Goal: Information Seeking & Learning: Learn about a topic

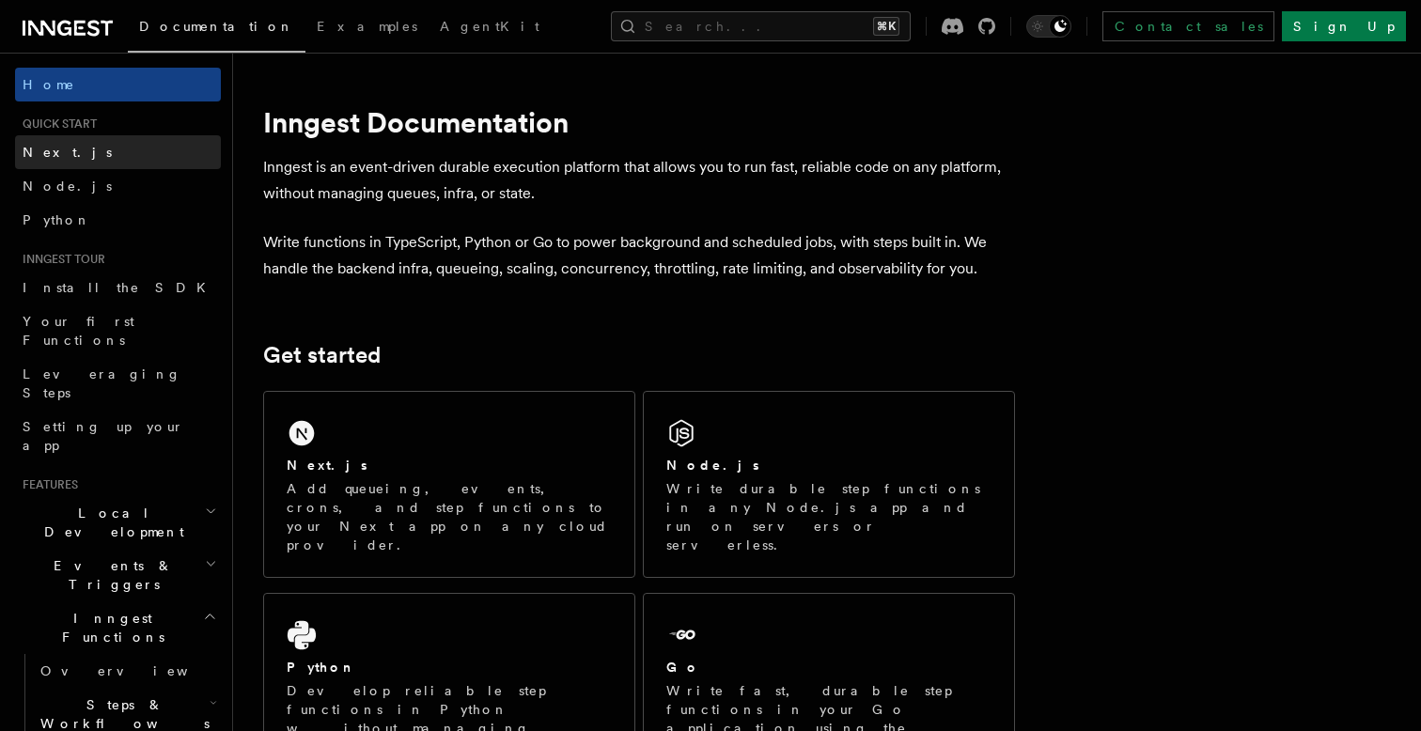
click at [63, 151] on link "Next.js" at bounding box center [118, 152] width 206 height 34
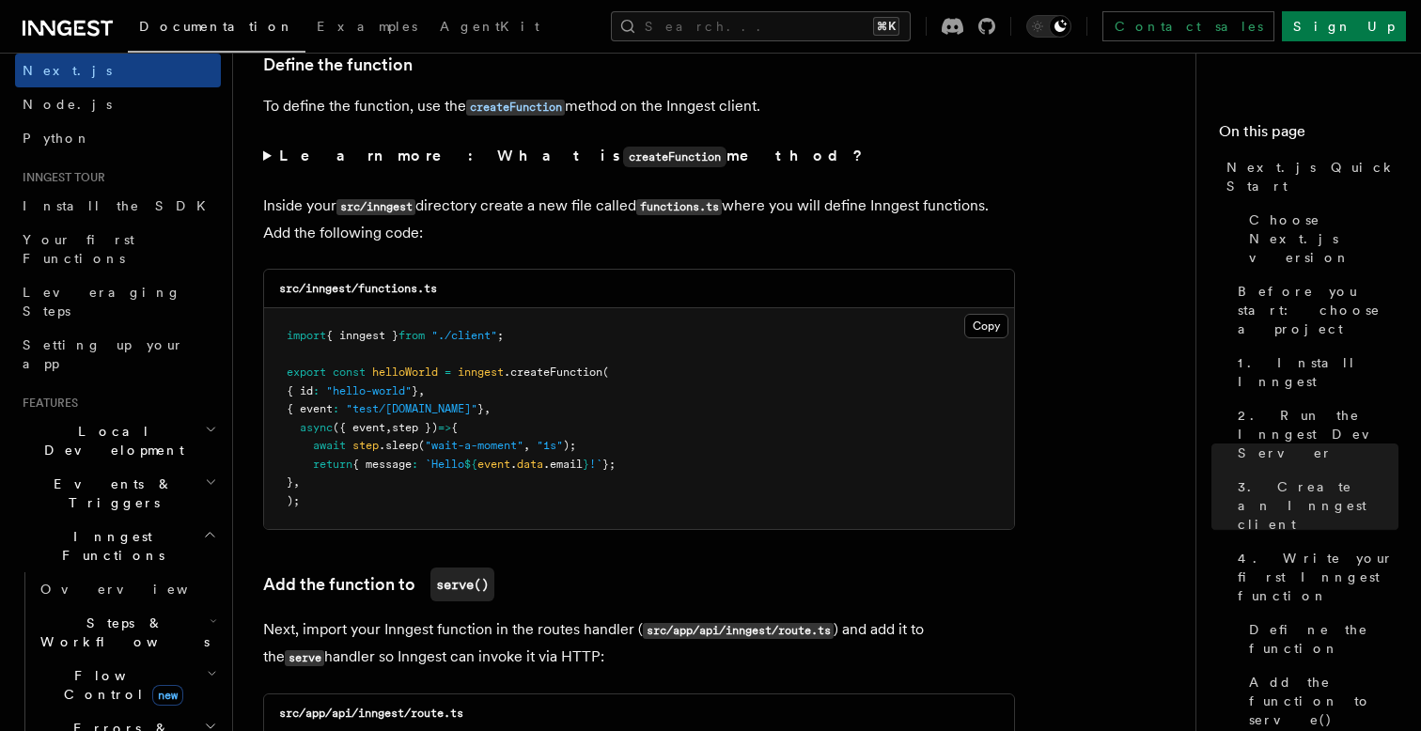
scroll to position [103, 0]
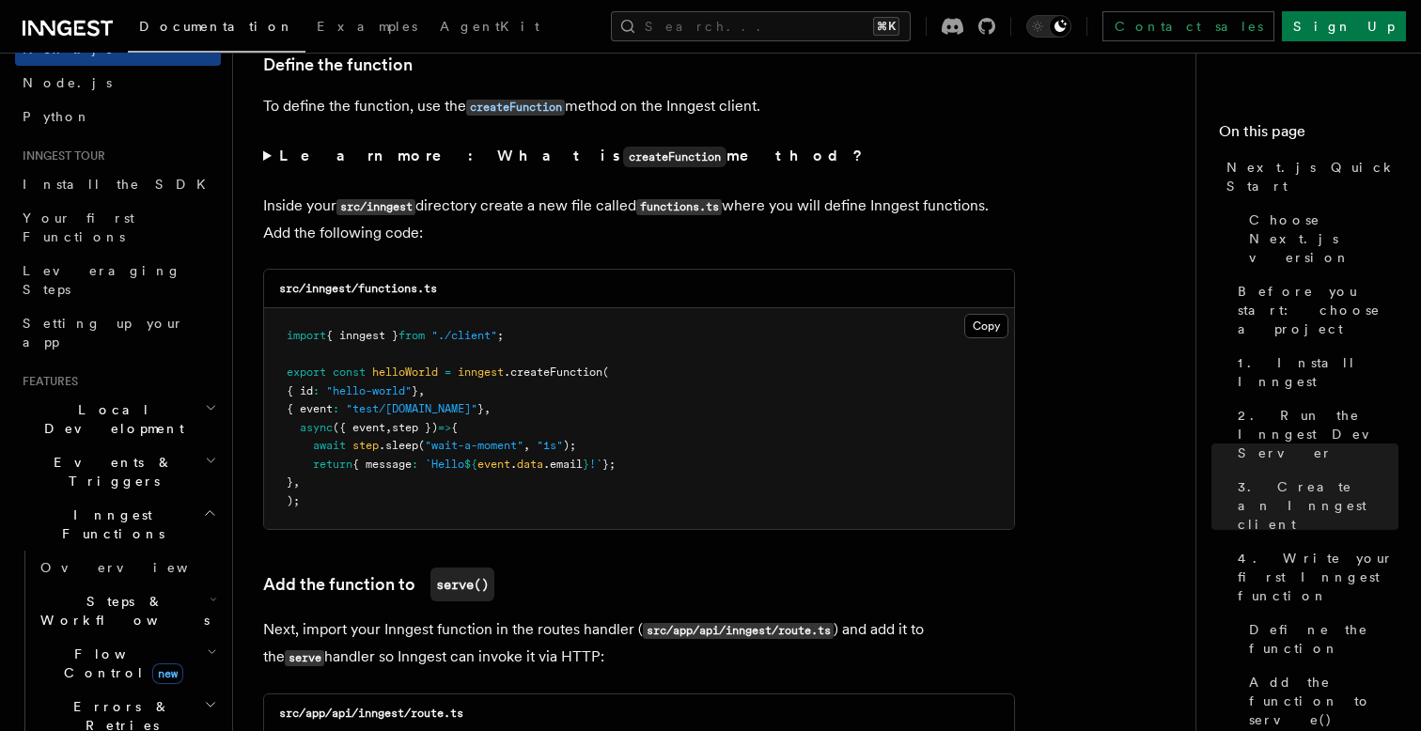
click at [159, 446] on h2 "Events & Triggers" at bounding box center [118, 472] width 206 height 53
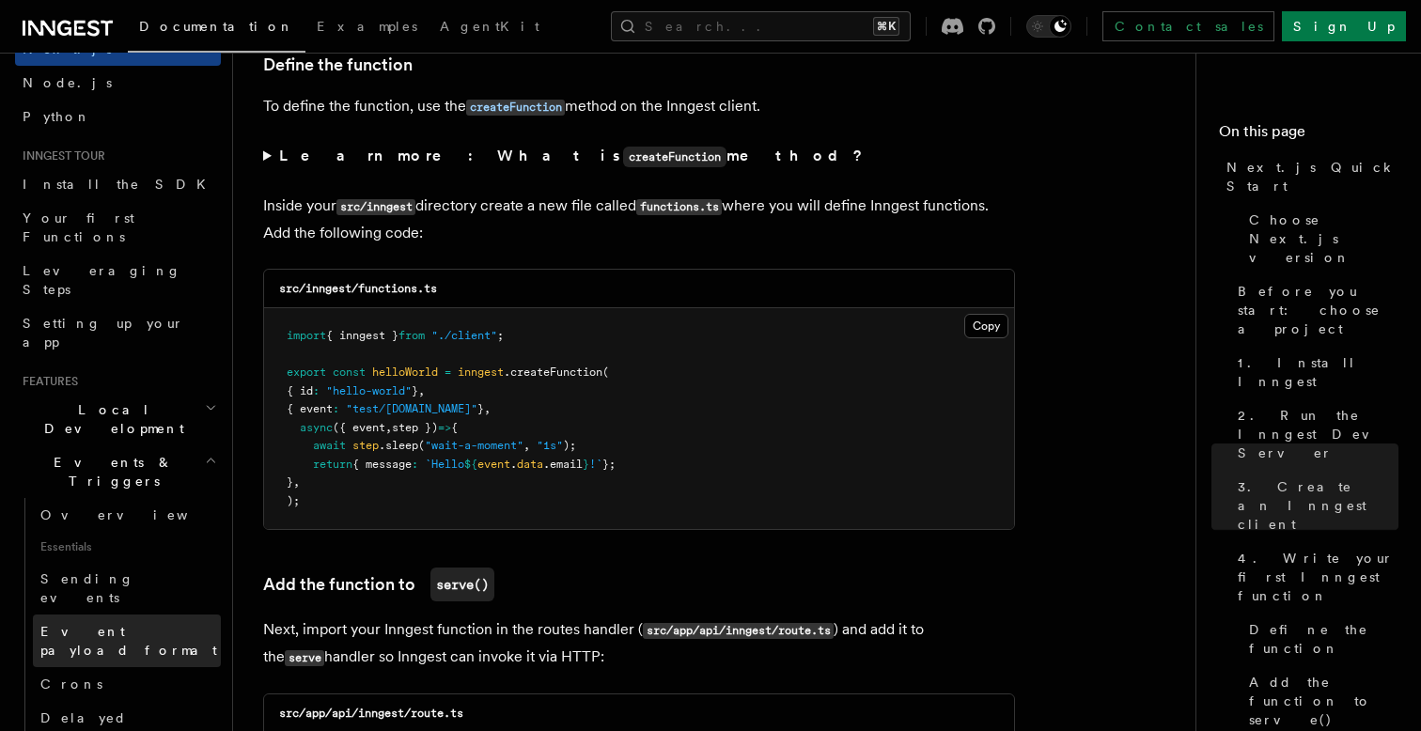
click at [116, 624] on span "Event payload format" at bounding box center [128, 641] width 177 height 34
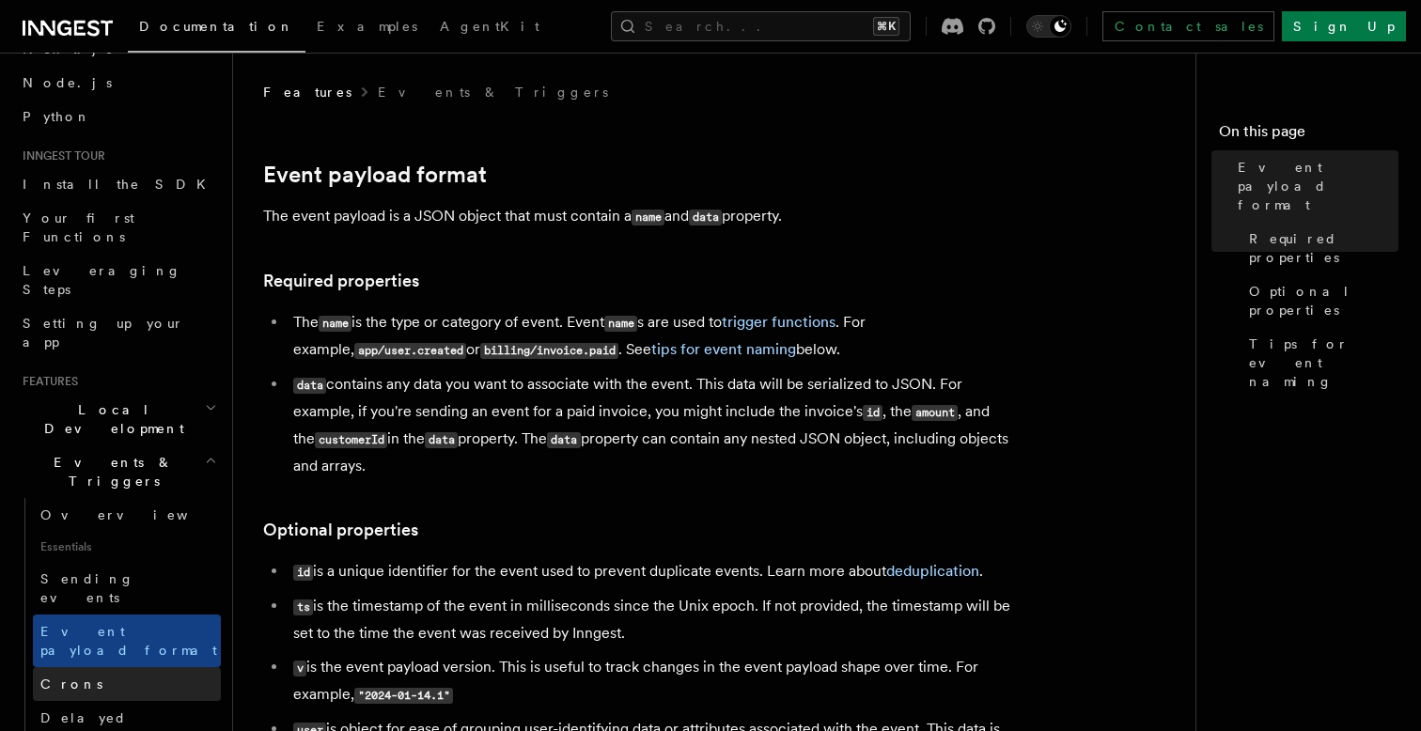
click at [84, 667] on link "Crons" at bounding box center [127, 684] width 188 height 34
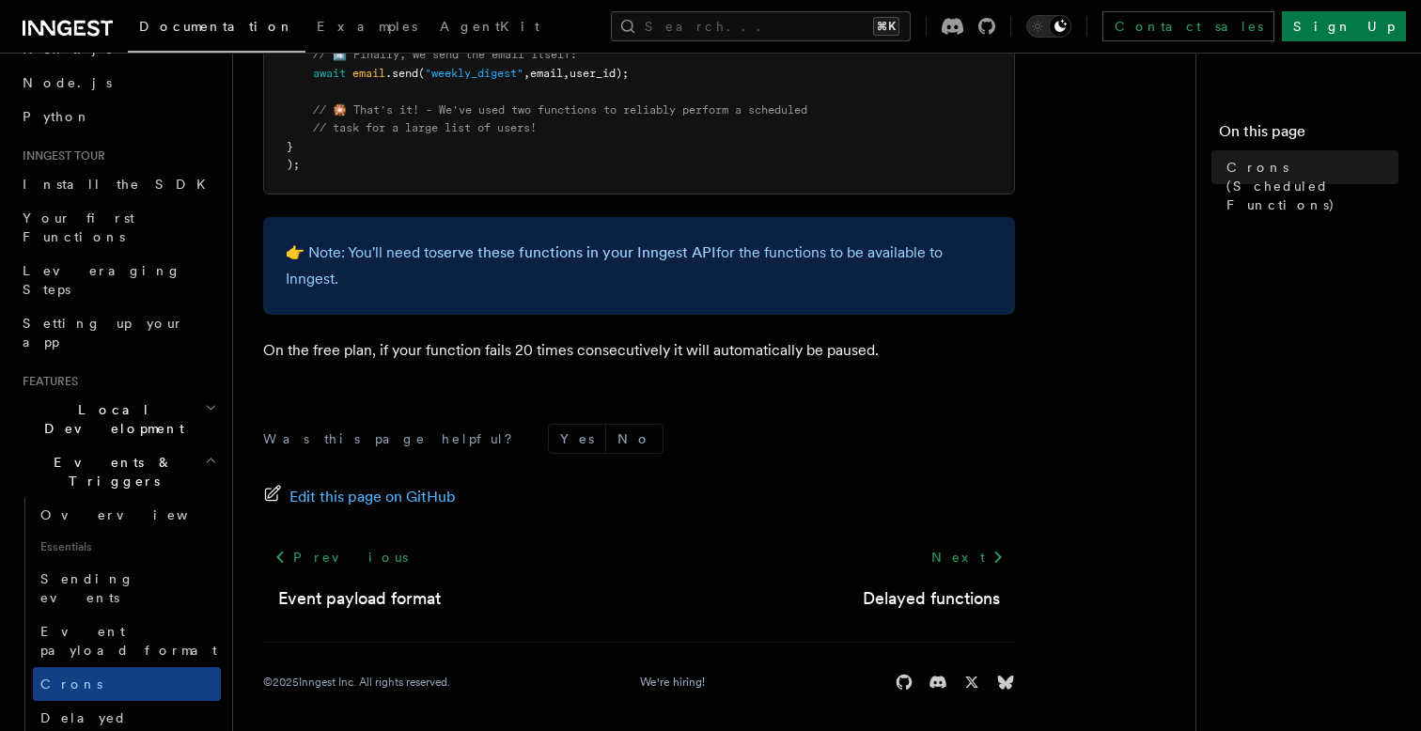
scroll to position [1331, 0]
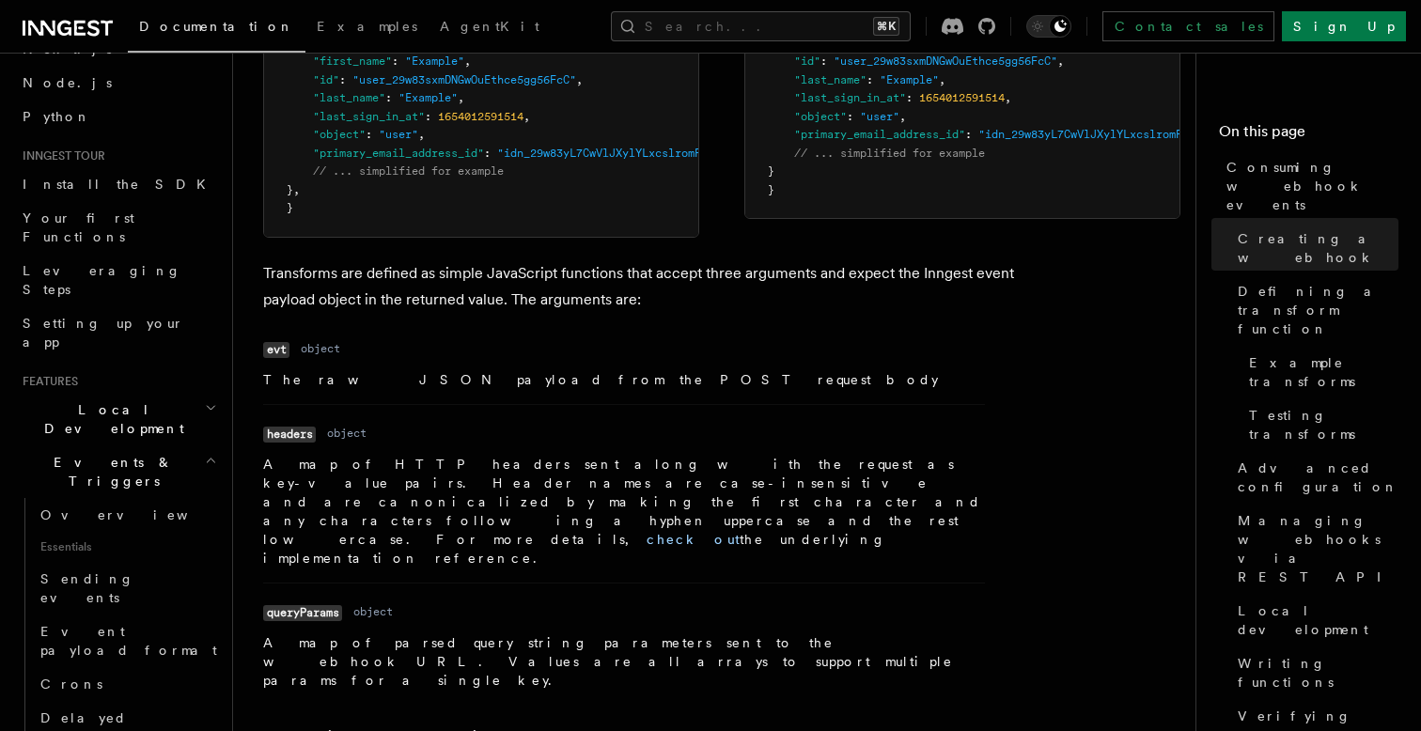
scroll to position [1839, 0]
